Goal: Task Accomplishment & Management: Manage account settings

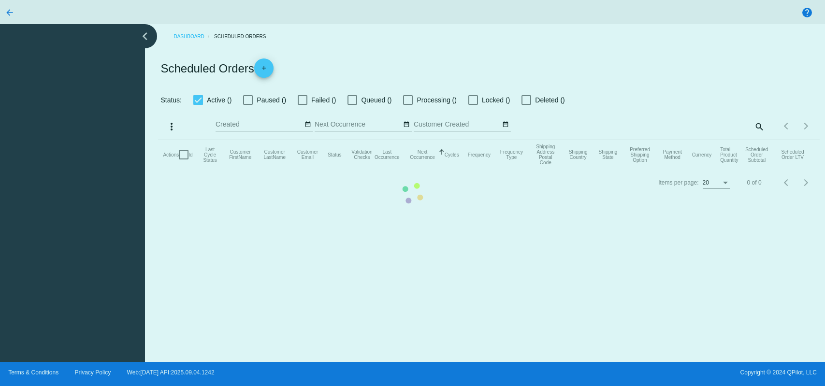
checkbox input "true"
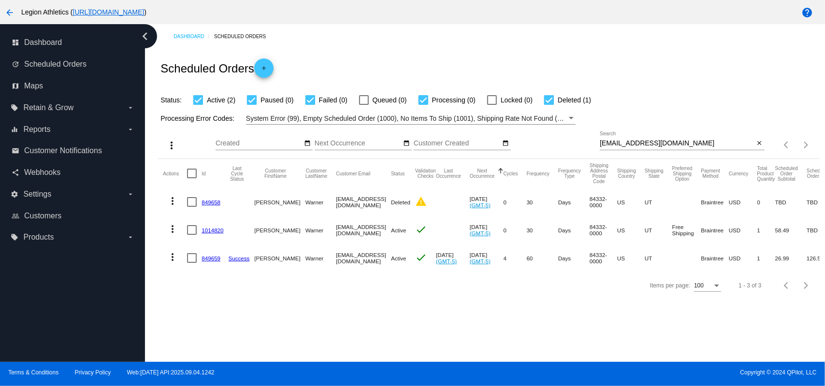
click at [663, 145] on input "[EMAIL_ADDRESS][DOMAIN_NAME]" at bounding box center [677, 144] width 155 height 8
paste input "pgoranites"
type input "[EMAIL_ADDRESS][DOMAIN_NAME]"
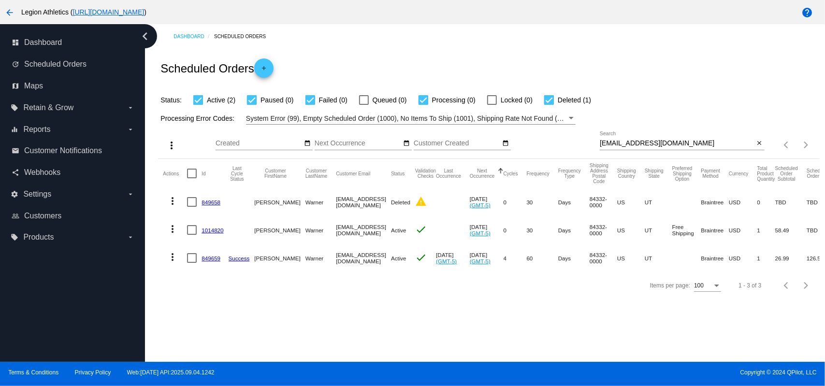
click at [641, 103] on div "Status: Active (2) Paused (0) Failed (0) Queued (0) Processing (0) Locked (0) D…" at bounding box center [488, 96] width 661 height 18
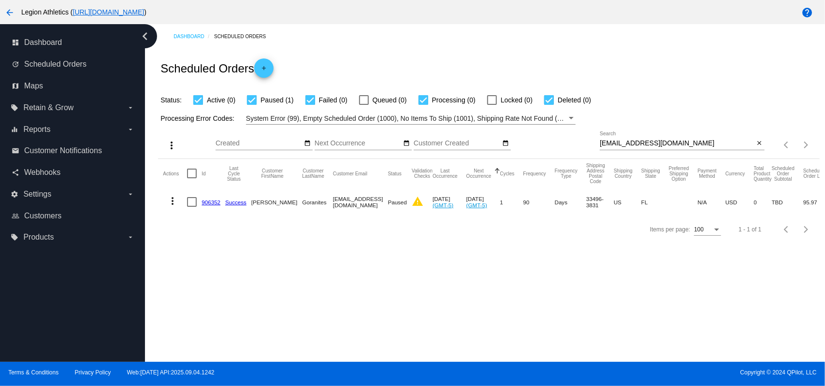
click at [171, 199] on mat-icon "more_vert" at bounding box center [173, 201] width 12 height 12
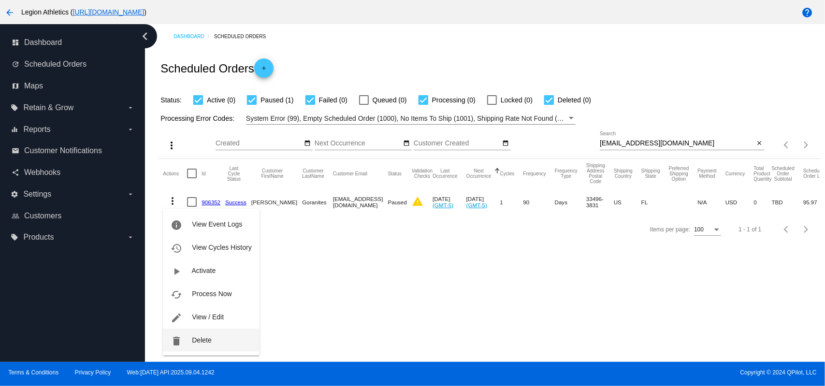
click at [193, 335] on button "delete Delete" at bounding box center [211, 340] width 96 height 23
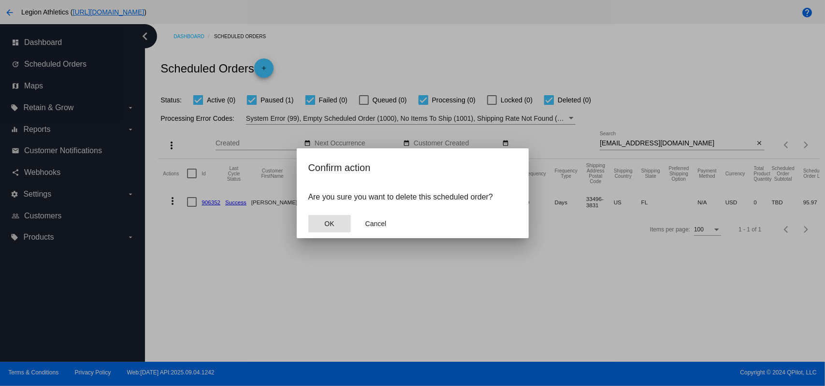
click at [329, 220] on span "OK" at bounding box center [329, 224] width 10 height 8
